Goal: Complete application form: Complete application form

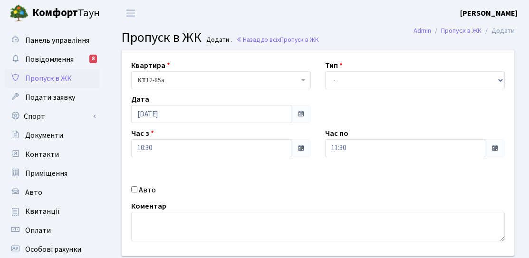
click at [404, 78] on select "- Доставка Таксі Гості Сервіс" at bounding box center [415, 80] width 180 height 18
select select "3"
click at [325, 71] on select "- Доставка Таксі Гості Сервіс" at bounding box center [415, 80] width 180 height 18
click at [198, 146] on input "10:30" at bounding box center [211, 148] width 160 height 18
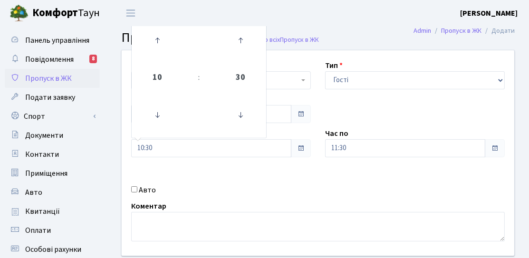
click at [149, 191] on label "Авто" at bounding box center [147, 189] width 17 height 11
click at [137, 191] on input "Авто" at bounding box center [134, 189] width 6 height 6
checkbox input "true"
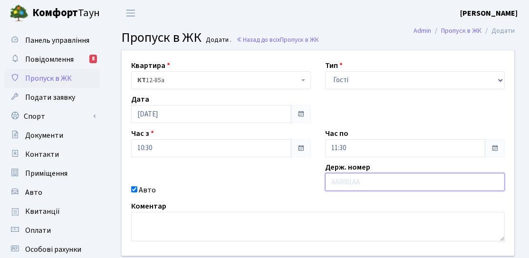
paste input "АА2929YJ"
type input "АА2929YJ"
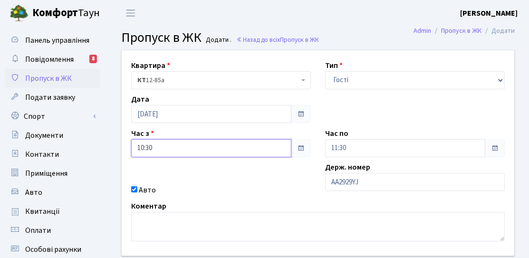
click at [210, 152] on input "10:30" at bounding box center [211, 148] width 160 height 18
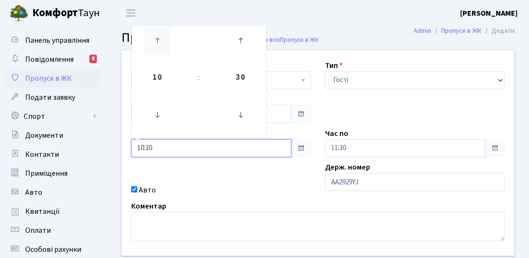
click at [158, 48] on icon at bounding box center [158, 41] width 26 height 26
click at [249, 123] on icon at bounding box center [241, 115] width 26 height 26
click at [245, 123] on icon at bounding box center [241, 115] width 26 height 26
type input "12:00"
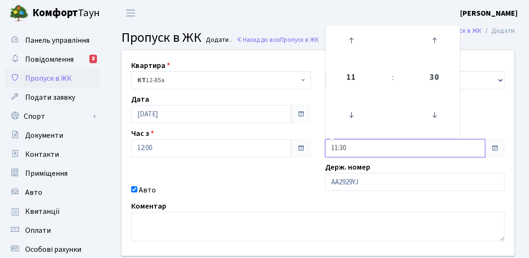
click at [378, 151] on input "11:30" at bounding box center [405, 148] width 160 height 18
click at [372, 41] on td at bounding box center [352, 40] width 48 height 41
click at [348, 50] on icon at bounding box center [352, 41] width 26 height 26
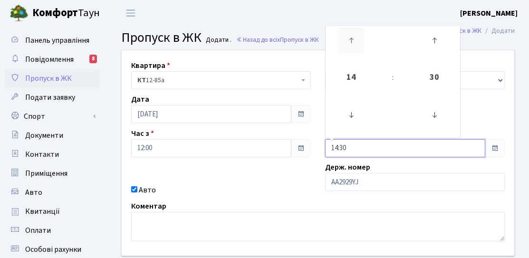
click at [348, 51] on icon at bounding box center [352, 41] width 26 height 26
click at [429, 112] on icon at bounding box center [435, 115] width 26 height 26
click at [430, 118] on icon at bounding box center [435, 115] width 26 height 26
type input "15:00"
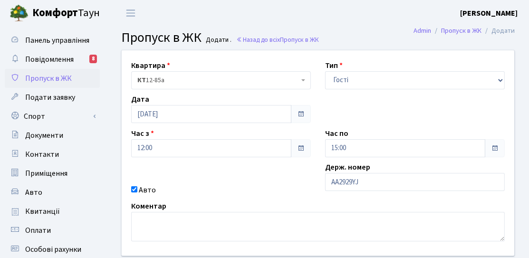
click at [245, 182] on div "Квартира <b>КТ</b>&nbsp;&nbsp;&nbsp;&nbsp;12-85а КТ 12-85а Тип - Доставка Таксі…" at bounding box center [318, 152] width 407 height 205
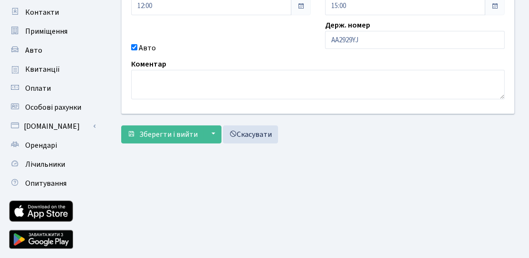
scroll to position [143, 0]
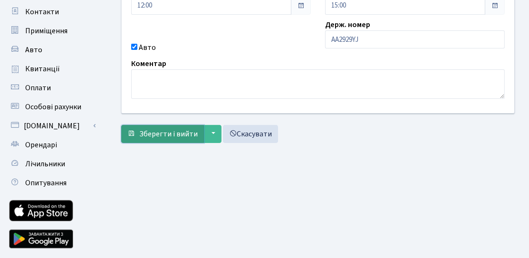
click at [173, 138] on button "Зберегти і вийти" at bounding box center [162, 134] width 83 height 18
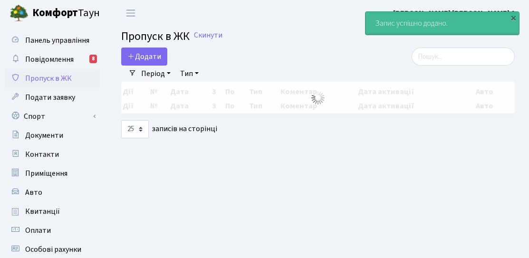
select select "25"
